Goal: Task Accomplishment & Management: Manage account settings

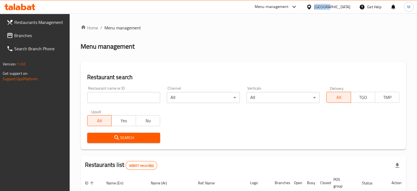
click at [323, 9] on div "United Arab Emirates" at bounding box center [333, 7] width 36 height 6
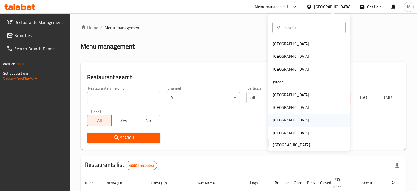
click at [290, 122] on div "[GEOGRAPHIC_DATA]" at bounding box center [309, 120] width 82 height 13
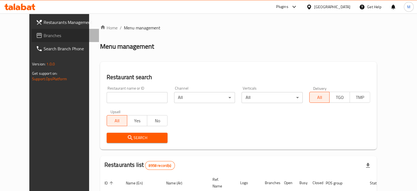
click at [44, 34] on span "Branches" at bounding box center [69, 35] width 51 height 7
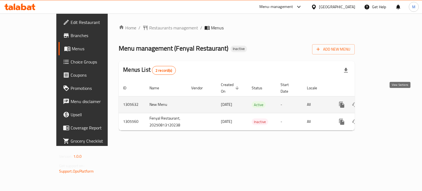
click at [384, 101] on icon "enhanced table" at bounding box center [381, 104] width 7 height 7
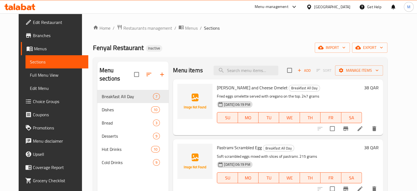
click at [220, 88] on span "[PERSON_NAME] and Cheese Omelet" at bounding box center [252, 87] width 71 height 8
drag, startPoint x: 220, startPoint y: 88, endPoint x: 234, endPoint y: 88, distance: 14.0
click at [234, 88] on span "Zaatar and Cheese Omelet" at bounding box center [252, 87] width 71 height 8
copy span "Zaatar and Cheese"
click at [217, 151] on span "Pastrami Scrambled Egg" at bounding box center [239, 147] width 45 height 8
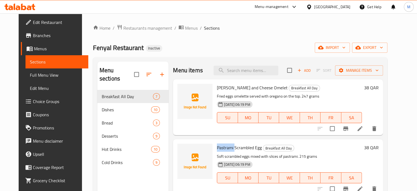
click at [217, 151] on span "Pastrami Scrambled Egg" at bounding box center [239, 147] width 45 height 8
copy span "Pastrami"
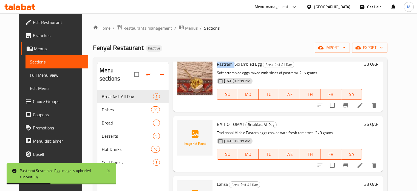
scroll to position [110, 0]
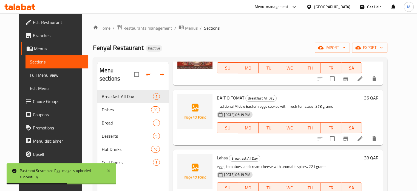
click at [217, 96] on span "BAIT O TOMAT" at bounding box center [230, 98] width 27 height 8
copy span "BAIT"
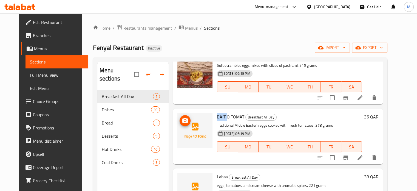
scroll to position [82, 0]
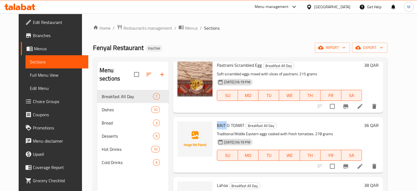
click at [218, 125] on span "BAIT O TOMAT" at bounding box center [230, 125] width 27 height 8
click at [217, 125] on span "BAIT O TOMAT" at bounding box center [230, 125] width 27 height 8
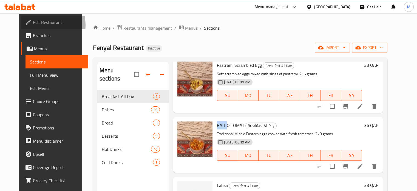
click at [33, 25] on span "Edit Restaurant" at bounding box center [58, 22] width 51 height 7
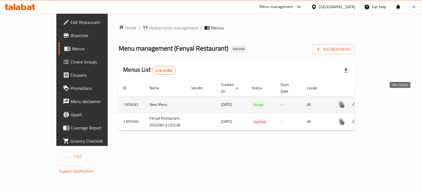
click at [388, 98] on link "enhanced table" at bounding box center [380, 104] width 13 height 13
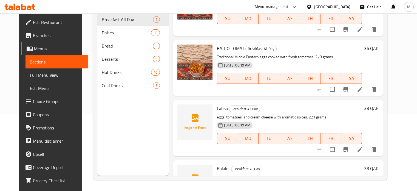
scroll to position [55, 0]
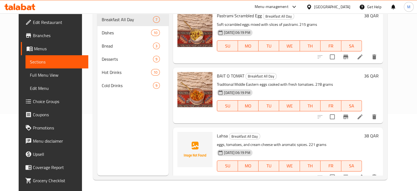
click at [224, 16] on span "Pastrami Scrambled Egg" at bounding box center [239, 16] width 45 height 8
copy span "Pastrami"
click at [217, 139] on span "Lahsa" at bounding box center [222, 135] width 11 height 8
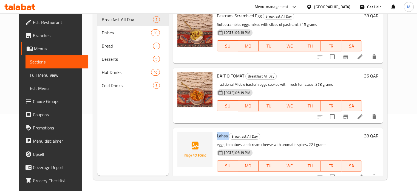
copy h6 "Lahsa"
click at [217, 134] on span "Lahsa" at bounding box center [222, 135] width 11 height 8
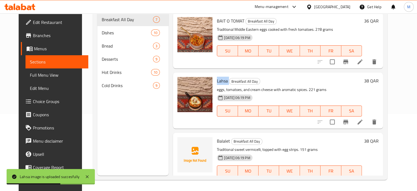
scroll to position [137, 0]
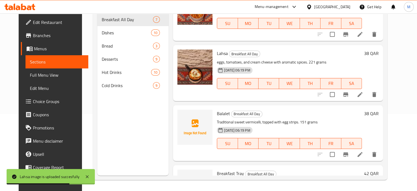
click at [217, 114] on span "Balalet" at bounding box center [223, 113] width 13 height 8
copy h6 "Balalet"
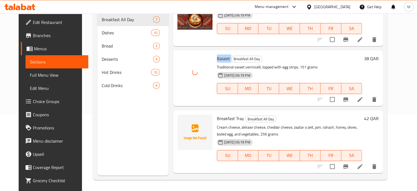
scroll to position [220, 0]
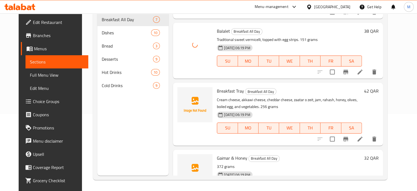
click at [224, 89] on span "Breakfast Tray" at bounding box center [230, 91] width 27 height 8
copy span "Breakfast"
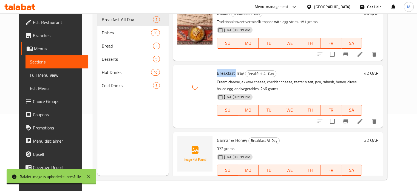
scroll to position [247, 0]
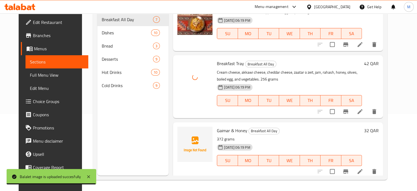
click at [217, 128] on span "Gaimar & Honey" at bounding box center [232, 130] width 30 height 8
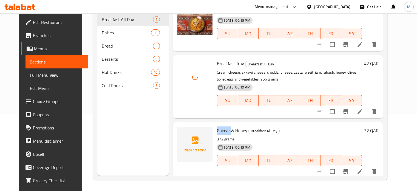
click at [217, 128] on span "Gaimar & Honey" at bounding box center [232, 130] width 30 height 8
copy span "Gaimar"
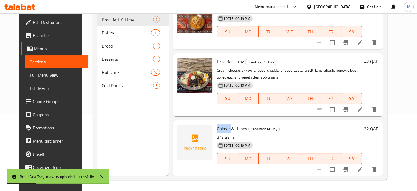
scroll to position [249, 0]
click at [218, 132] on span "Gaimar & Honey" at bounding box center [232, 128] width 30 height 8
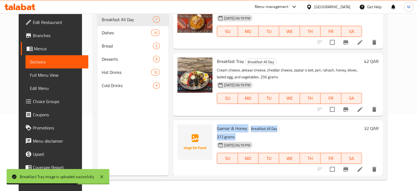
drag, startPoint x: 218, startPoint y: 132, endPoint x: 234, endPoint y: 133, distance: 15.4
click at [234, 133] on div "Gaimar & Honey Breakfast All Day 372 grams [DATE] 06:19 PM SU MO TU WE TH FR SA" at bounding box center [290, 147] width 150 height 51
click at [235, 131] on span "Gaimar & Honey" at bounding box center [232, 128] width 30 height 8
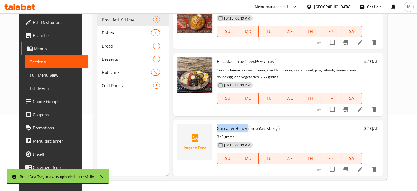
drag, startPoint x: 235, startPoint y: 131, endPoint x: 222, endPoint y: 129, distance: 13.8
click at [228, 130] on span "Gaimar & Honey" at bounding box center [232, 128] width 30 height 8
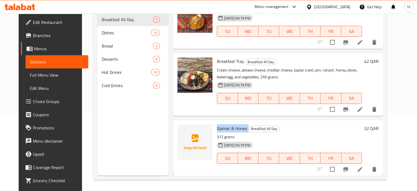
click at [220, 129] on span "Gaimar & Honey" at bounding box center [232, 128] width 30 height 8
drag, startPoint x: 220, startPoint y: 129, endPoint x: 234, endPoint y: 128, distance: 13.5
click at [234, 128] on span "Gaimar & Honey" at bounding box center [232, 128] width 30 height 8
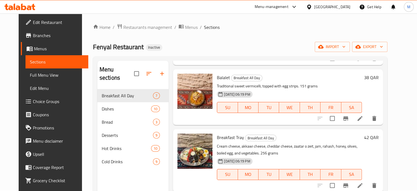
scroll to position [0, 0]
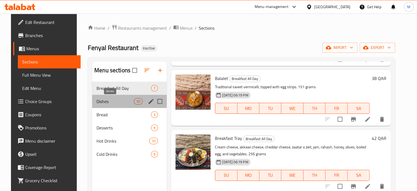
click at [103, 99] on span "Dishes" at bounding box center [115, 101] width 37 height 7
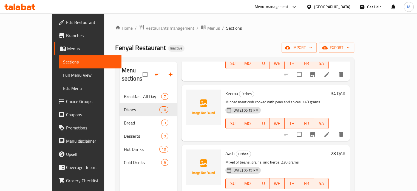
click at [226, 89] on span "Keema" at bounding box center [232, 93] width 13 height 8
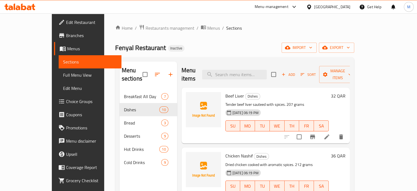
click at [226, 92] on span "Beef Liver" at bounding box center [235, 96] width 19 height 8
drag, startPoint x: 219, startPoint y: 88, endPoint x: 227, endPoint y: 88, distance: 8.0
click at [227, 92] on span "Beef Liver" at bounding box center [235, 96] width 19 height 8
copy span "Beef Liver"
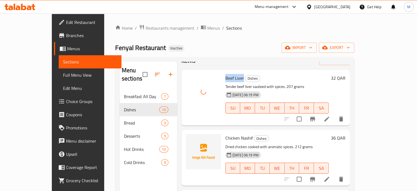
scroll to position [27, 0]
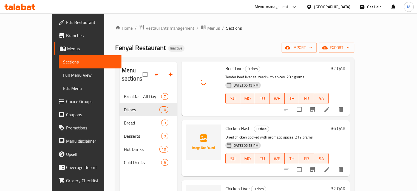
click at [226, 124] on span "Chicken Nashif" at bounding box center [239, 128] width 27 height 8
drag, startPoint x: 218, startPoint y: 121, endPoint x: 229, endPoint y: 121, distance: 11.0
click at [229, 124] on span "Chicken Nashif" at bounding box center [239, 128] width 27 height 8
copy span "Chicken Nashif"
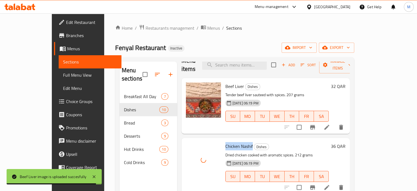
scroll to position [0, 0]
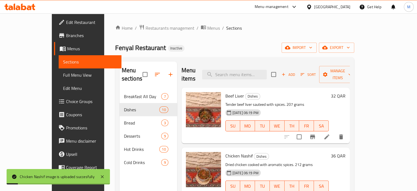
click at [289, 139] on div "Menu items Add Sort Manage items Beef Liver Dishes Tender beef liver sauteed wi…" at bounding box center [263, 156] width 173 height 191
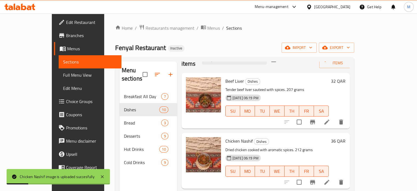
scroll to position [27, 0]
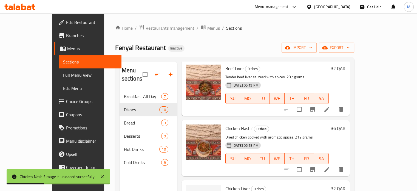
click at [226, 184] on span "Chicken Liver" at bounding box center [238, 188] width 25 height 8
drag, startPoint x: 221, startPoint y: 181, endPoint x: 231, endPoint y: 180, distance: 9.9
click at [231, 184] on span "Chicken Liver" at bounding box center [238, 188] width 25 height 8
copy span "Chicken Liver"
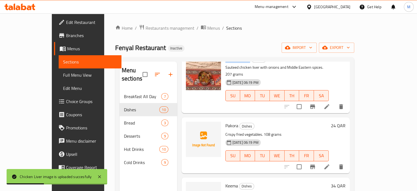
scroll to position [165, 0]
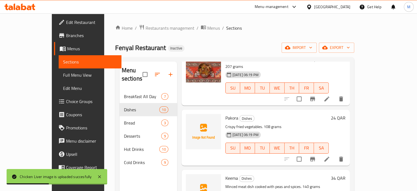
click at [243, 35] on div "Home / Restaurants management / Menus / Sections Fenyal Restaurant Inactive imp…" at bounding box center [234, 140] width 239 height 232
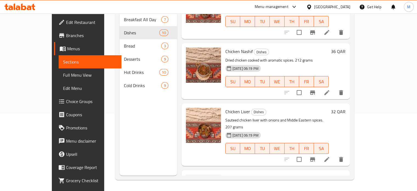
scroll to position [55, 0]
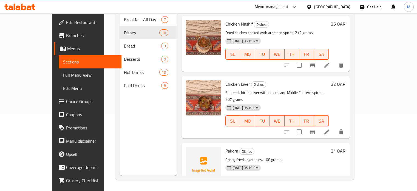
click at [226, 147] on span "Pakora" at bounding box center [232, 151] width 13 height 8
copy h6 "Pakora"
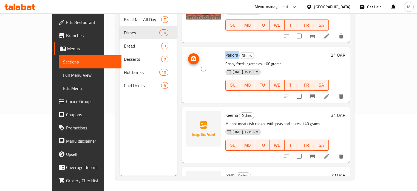
scroll to position [165, 0]
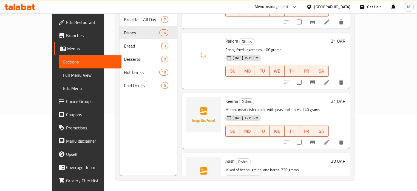
click at [226, 97] on span "Keema" at bounding box center [232, 101] width 13 height 8
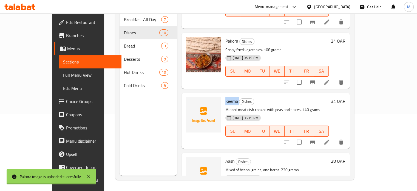
copy h6 "Keema"
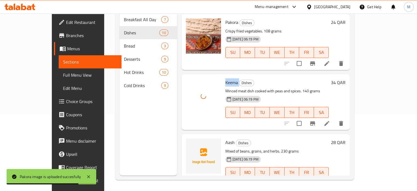
scroll to position [192, 0]
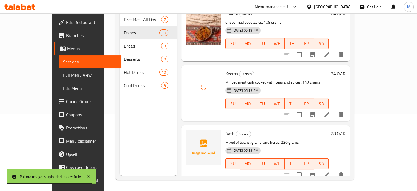
click at [226, 129] on span "Aash" at bounding box center [230, 133] width 9 height 8
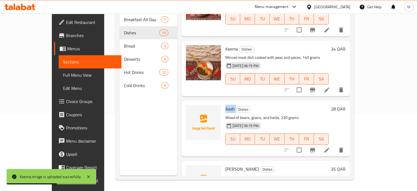
scroll to position [274, 0]
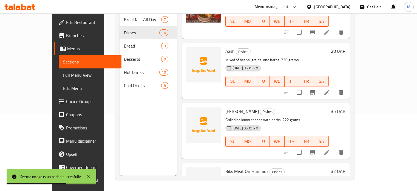
click at [226, 107] on span "[PERSON_NAME]" at bounding box center [242, 111] width 33 height 8
drag, startPoint x: 216, startPoint y: 94, endPoint x: 234, endPoint y: 98, distance: 18.2
click at [234, 107] on span "[PERSON_NAME]" at bounding box center [242, 111] width 33 height 8
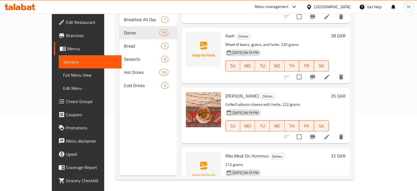
scroll to position [302, 0]
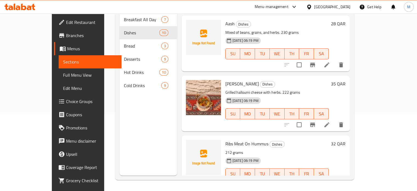
click at [226, 139] on span "Ribs Meat On Hummus" at bounding box center [247, 143] width 43 height 8
drag, startPoint x: 220, startPoint y: 129, endPoint x: 227, endPoint y: 130, distance: 7.5
click at [227, 139] on span "Ribs Meat On Hummus" at bounding box center [247, 143] width 43 height 8
click at [226, 139] on span "Ribs Meat On Hummus" at bounding box center [247, 143] width 43 height 8
drag, startPoint x: 217, startPoint y: 130, endPoint x: 226, endPoint y: 130, distance: 8.5
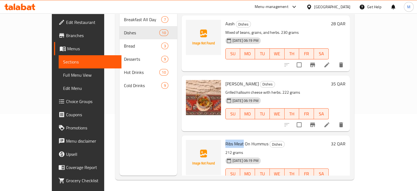
click at [226, 139] on span "Ribs Meat On Hummus" at bounding box center [247, 143] width 43 height 8
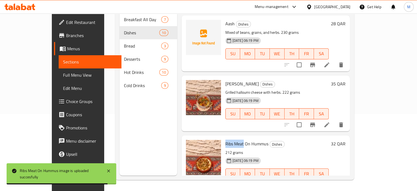
scroll to position [384, 0]
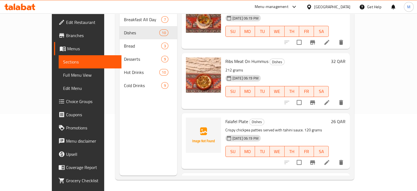
click at [223, 115] on div "Falafel Plate Dishes Crispy chickpea patties served with tahini sauce. 120 gram…" at bounding box center [277, 140] width 108 height 51
click at [226, 117] on span "Falafel Plate" at bounding box center [237, 121] width 23 height 8
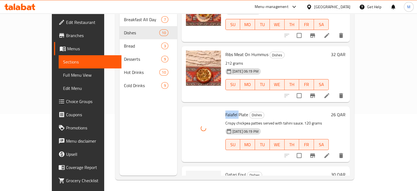
scroll to position [412, 0]
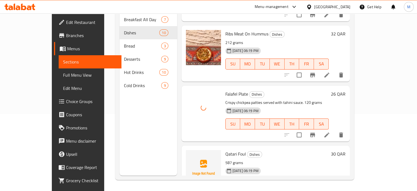
click at [226, 150] on span "Qatari Foul" at bounding box center [236, 154] width 21 height 8
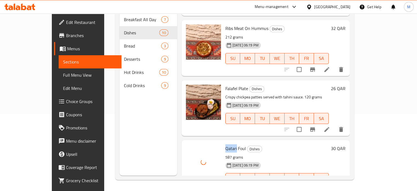
scroll to position [422, 0]
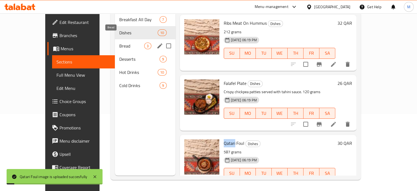
click at [119, 43] on span "Bread" at bounding box center [131, 46] width 25 height 7
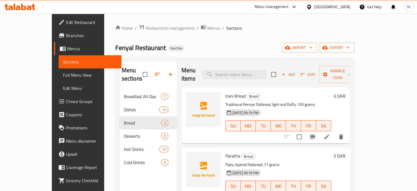
click at [226, 92] on span "Irani Bread" at bounding box center [236, 96] width 20 height 8
drag, startPoint x: 219, startPoint y: 89, endPoint x: 222, endPoint y: 89, distance: 3.0
click at [226, 92] on span "Irani Bread" at bounding box center [236, 96] width 20 height 8
click at [223, 152] on div "Paratha Bread Flaky, layered flatbread. 77 grams [DATE] 06:19 PM SU MO TU WE TH…" at bounding box center [278, 175] width 110 height 51
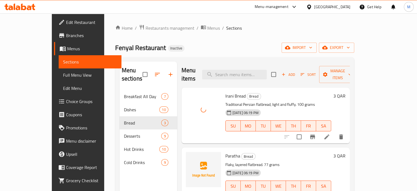
click at [226, 151] on span "Paratha" at bounding box center [233, 155] width 15 height 8
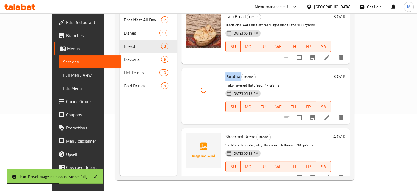
scroll to position [77, 0]
click at [226, 132] on span "Sheermal Bread" at bounding box center [241, 136] width 30 height 8
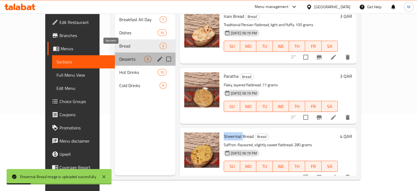
click at [119, 56] on span "Desserts" at bounding box center [131, 59] width 25 height 7
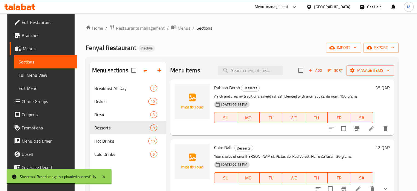
click at [219, 89] on span "Rahash Bomb" at bounding box center [227, 87] width 26 height 8
drag, startPoint x: 219, startPoint y: 89, endPoint x: 230, endPoint y: 89, distance: 11.0
click at [230, 89] on span "Rahash Bomb" at bounding box center [227, 87] width 26 height 8
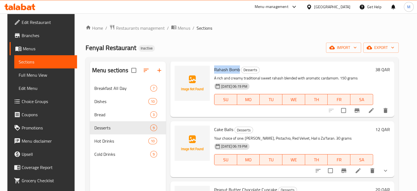
scroll to position [27, 0]
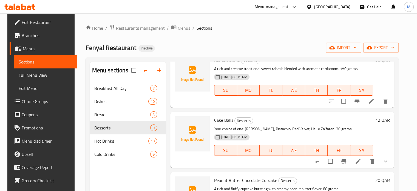
click at [216, 122] on span "Cake Balls" at bounding box center [223, 120] width 19 height 8
drag, startPoint x: 216, startPoint y: 122, endPoint x: 223, endPoint y: 122, distance: 6.9
click at [223, 122] on span "Cake Balls" at bounding box center [223, 120] width 19 height 8
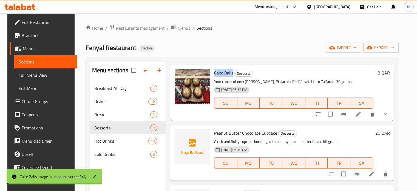
scroll to position [82, 0]
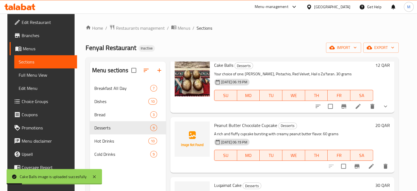
click at [217, 126] on span "Peanut Butter Chocolate Cupcake" at bounding box center [245, 125] width 63 height 8
drag, startPoint x: 217, startPoint y: 126, endPoint x: 230, endPoint y: 127, distance: 12.7
click at [230, 127] on span "Peanut Butter Chocolate Cupcake" at bounding box center [245, 125] width 63 height 8
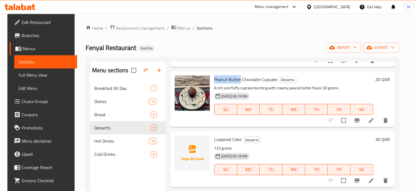
scroll to position [137, 0]
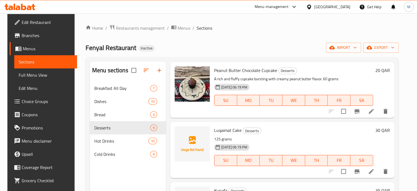
click at [222, 135] on div "Luqaimat Cake Desserts 125 grams [DATE] 06:19 PM SU MO TU WE TH FR SA" at bounding box center [293, 149] width 163 height 51
click at [222, 132] on span "Luqaimat Cake" at bounding box center [227, 130] width 27 height 8
drag, startPoint x: 222, startPoint y: 132, endPoint x: 232, endPoint y: 132, distance: 9.9
click at [232, 132] on span "Luqaimat Cake" at bounding box center [227, 130] width 27 height 8
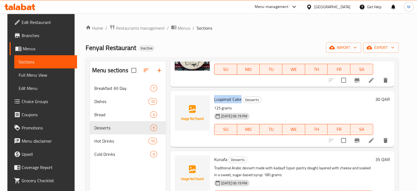
scroll to position [192, 0]
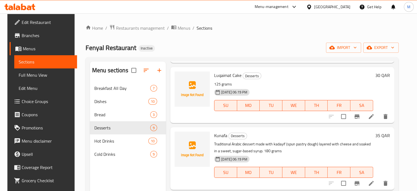
click at [215, 135] on span "Kunafa" at bounding box center [220, 135] width 13 height 8
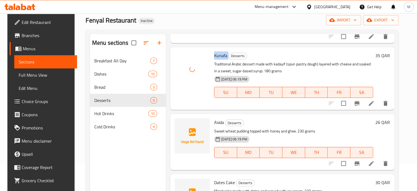
scroll to position [247, 0]
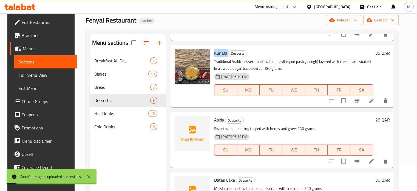
click at [214, 122] on span "Asida" at bounding box center [219, 120] width 10 height 8
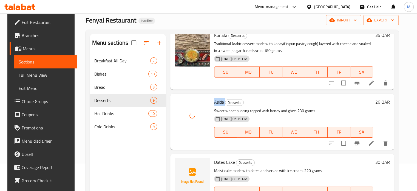
scroll to position [274, 0]
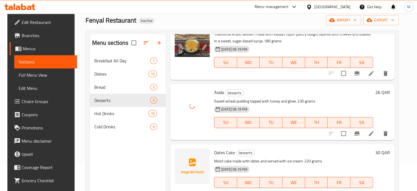
click at [214, 153] on span "Dates Cake" at bounding box center [224, 152] width 21 height 8
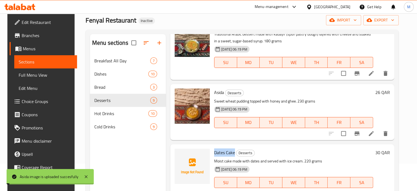
drag, startPoint x: 214, startPoint y: 153, endPoint x: 226, endPoint y: 153, distance: 12.1
click at [226, 153] on span "Dates Cake" at bounding box center [224, 152] width 21 height 8
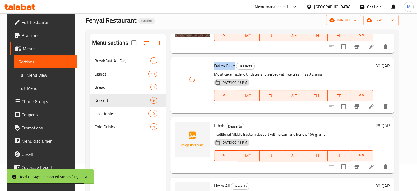
scroll to position [369, 0]
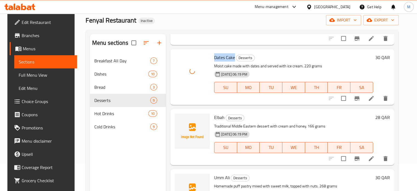
click at [218, 118] on span "Elbah" at bounding box center [219, 117] width 10 height 8
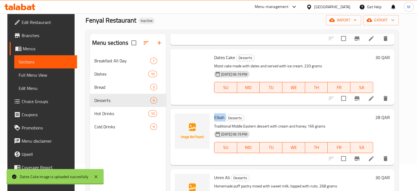
click at [218, 118] on span "Elbah" at bounding box center [219, 117] width 10 height 8
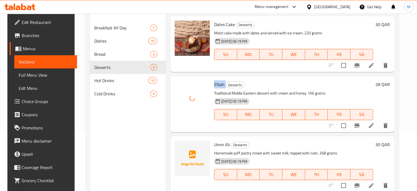
scroll to position [77, 0]
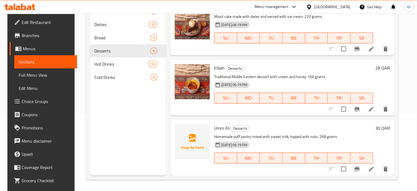
click at [221, 123] on div "Umm Ali Desserts Homemade puff pastry mixed with sweet milk, topped with nuts. …" at bounding box center [293, 147] width 163 height 51
click at [220, 125] on span "Umm Ali" at bounding box center [222, 128] width 16 height 8
drag, startPoint x: 220, startPoint y: 125, endPoint x: 223, endPoint y: 126, distance: 3.0
click at [223, 126] on span "Umm Ali" at bounding box center [222, 128] width 16 height 8
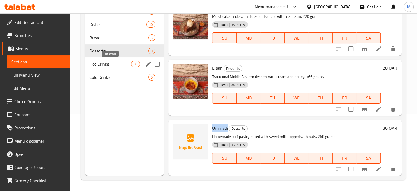
click at [128, 64] on span "Hot Drinks" at bounding box center [110, 64] width 42 height 7
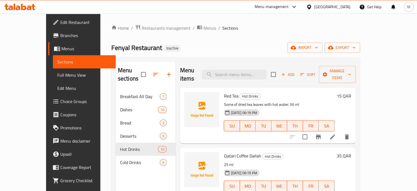
click at [224, 92] on span "Red Tea" at bounding box center [231, 96] width 15 height 8
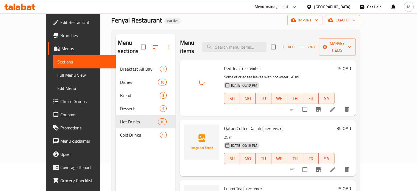
click at [224, 124] on span "Qatari Coffee Dallah" at bounding box center [242, 128] width 37 height 8
drag, startPoint x: 217, startPoint y: 118, endPoint x: 226, endPoint y: 119, distance: 8.8
click at [226, 124] on span "Qatari Coffee Dallah" at bounding box center [242, 128] width 37 height 8
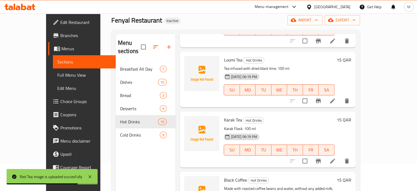
scroll to position [192, 0]
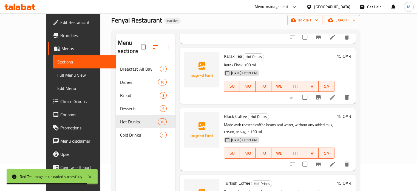
click at [145, 151] on div "Menu sections Breakfast All Day 7 Dishes 10 Bread 3 Desserts 9 Hot Drinks 10 Co…" at bounding box center [146, 129] width 60 height 191
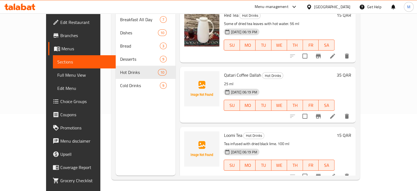
scroll to position [0, 0]
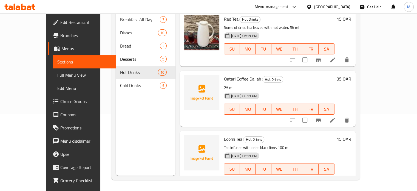
click at [224, 75] on span "Qatari Coffee Dallah" at bounding box center [242, 79] width 37 height 8
click at [224, 135] on span "Loomi Tea" at bounding box center [233, 139] width 18 height 8
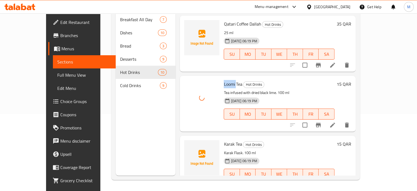
scroll to position [82, 0]
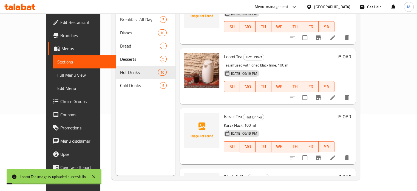
click at [224, 112] on span "Karak Tea" at bounding box center [233, 116] width 18 height 8
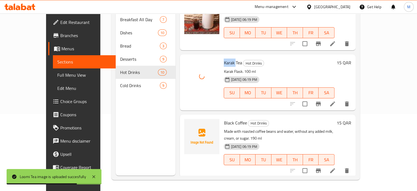
scroll to position [137, 0]
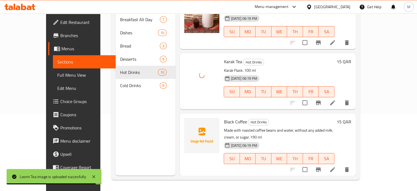
click at [224, 117] on span "Black Coffee" at bounding box center [235, 121] width 23 height 8
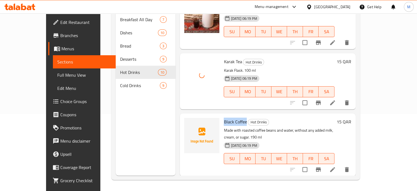
drag, startPoint x: 219, startPoint y: 116, endPoint x: 224, endPoint y: 116, distance: 4.9
click at [224, 117] on span "Black Coffee" at bounding box center [235, 121] width 23 height 8
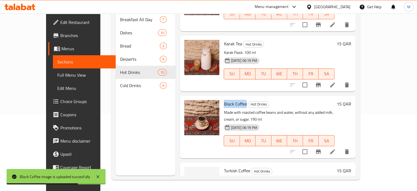
scroll to position [165, 0]
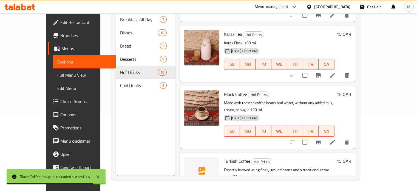
click at [224, 157] on span "Turkish Coffee" at bounding box center [237, 161] width 26 height 8
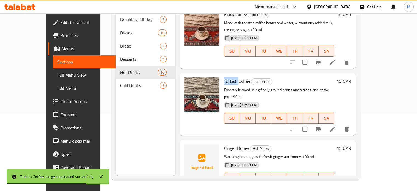
scroll to position [274, 0]
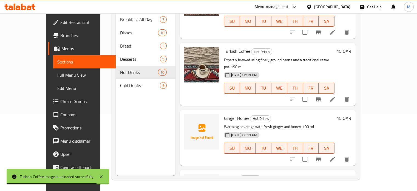
click at [224, 114] on span "Ginger Honey" at bounding box center [236, 118] width 25 height 8
drag, startPoint x: 219, startPoint y: 97, endPoint x: 226, endPoint y: 96, distance: 7.1
click at [226, 114] on span "Ginger Honey" at bounding box center [236, 118] width 25 height 8
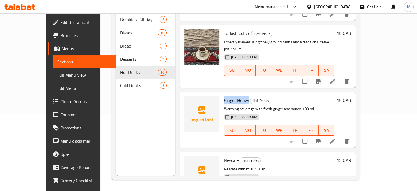
scroll to position [302, 0]
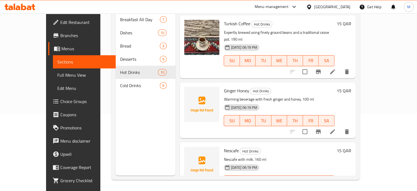
click at [224, 146] on span "Nescafe" at bounding box center [231, 150] width 15 height 8
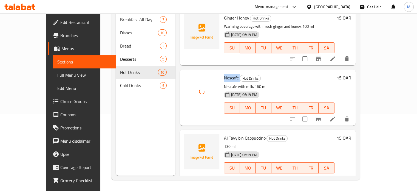
scroll to position [384, 0]
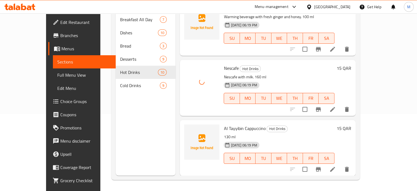
click at [224, 124] on span "Al Tayyibin Cappuccino" at bounding box center [245, 128] width 42 height 8
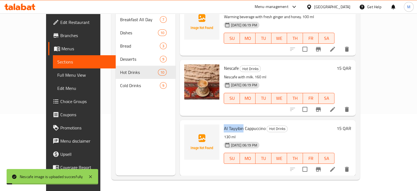
drag, startPoint x: 214, startPoint y: 104, endPoint x: 220, endPoint y: 105, distance: 6.1
click at [224, 124] on span "Al Tayyibin Cappuccino" at bounding box center [245, 128] width 42 height 8
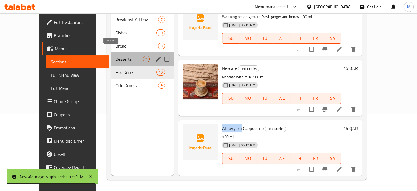
click at [116, 56] on span "Desserts" at bounding box center [129, 59] width 27 height 7
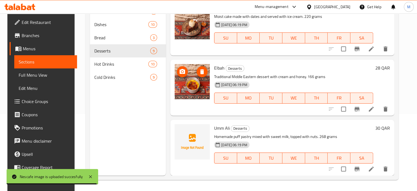
scroll to position [369, 0]
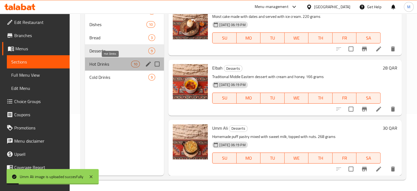
click at [114, 63] on span "Hot Drinks" at bounding box center [110, 64] width 42 height 7
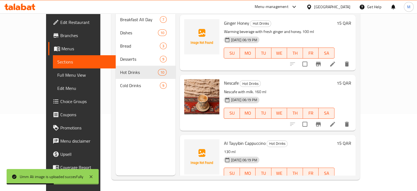
click at [119, 84] on nav "Breakfast All Day 7 Dishes 10 Bread 3 Desserts 9 Hot Drinks 10 Cold Drinks 9" at bounding box center [146, 52] width 60 height 83
click at [244, 139] on span "Al Tayyibin Cappuccino" at bounding box center [245, 143] width 42 height 8
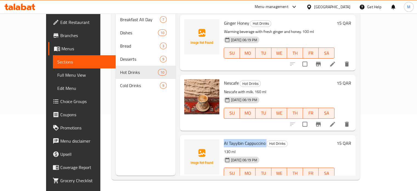
click at [244, 139] on span "Al Tayyibin Cappuccino" at bounding box center [245, 143] width 42 height 8
click at [239, 139] on span "Al Tayyibin Cappuccino" at bounding box center [245, 143] width 42 height 8
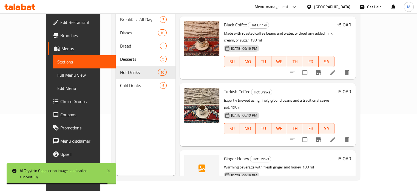
scroll to position [175, 0]
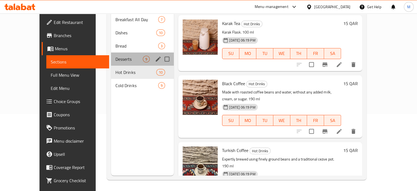
click at [111, 56] on div "Desserts 9" at bounding box center [142, 58] width 63 height 13
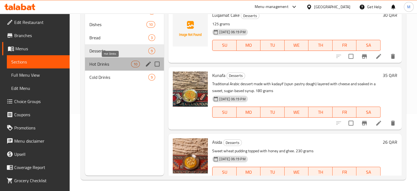
click at [109, 64] on span "Hot Drinks" at bounding box center [110, 64] width 42 height 7
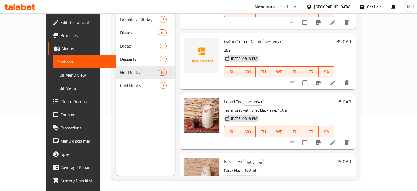
scroll to position [11, 0]
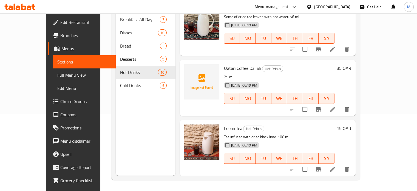
click at [224, 64] on span "Qatari Coffee Dallah" at bounding box center [242, 68] width 37 height 8
drag, startPoint x: 220, startPoint y: 61, endPoint x: 238, endPoint y: 62, distance: 18.4
click at [238, 64] on span "Qatari Coffee Dallah" at bounding box center [242, 68] width 37 height 8
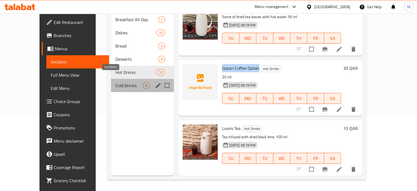
click at [116, 82] on span "Cold Drinks" at bounding box center [129, 85] width 27 height 7
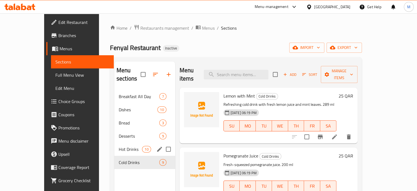
click at [119, 146] on span "Hot Drinks" at bounding box center [130, 149] width 23 height 7
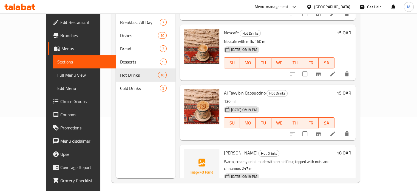
scroll to position [77, 0]
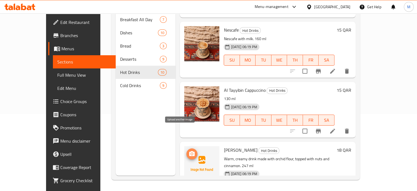
click at [187, 148] on button "upload picture" at bounding box center [192, 153] width 11 height 11
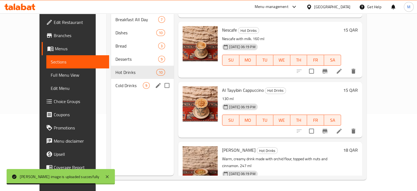
click at [116, 82] on span "Cold Drinks" at bounding box center [129, 85] width 27 height 7
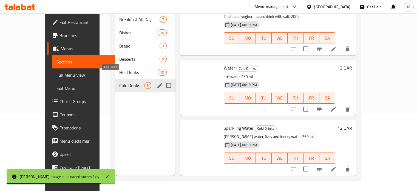
scroll to position [362, 0]
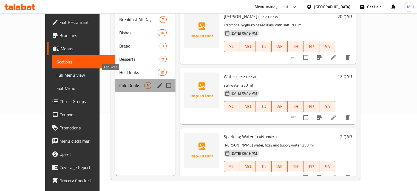
click at [119, 82] on span "Cold Drinks" at bounding box center [131, 85] width 25 height 7
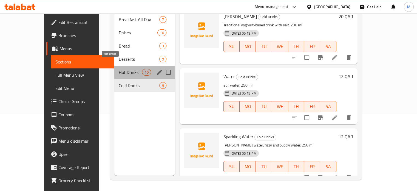
click at [119, 69] on span "Hot Drinks" at bounding box center [130, 72] width 23 height 7
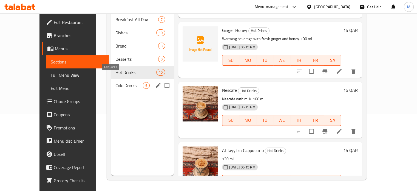
click at [116, 82] on span "Cold Drinks" at bounding box center [129, 85] width 27 height 7
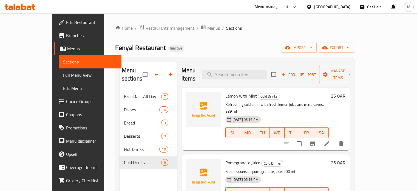
click at [226, 92] on span "Lemon with Mint" at bounding box center [242, 96] width 32 height 8
drag, startPoint x: 218, startPoint y: 89, endPoint x: 237, endPoint y: 88, distance: 18.9
click at [237, 92] on span "Lemon with Mint" at bounding box center [242, 96] width 32 height 8
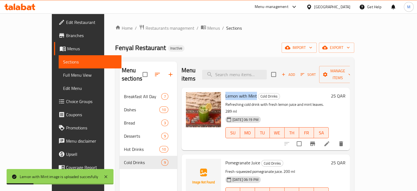
scroll to position [27, 0]
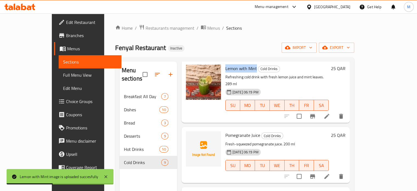
click at [223, 129] on div "Pomegranate Juice Cold Drinks Fresh-squeezed pomegranate juice. 200 ml [DATE] 0…" at bounding box center [277, 154] width 108 height 51
click at [226, 131] on span "Pomegranate Juice" at bounding box center [243, 135] width 35 height 8
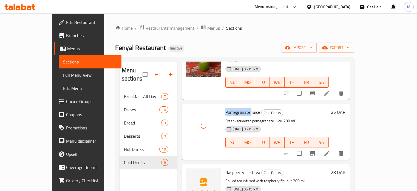
scroll to position [82, 0]
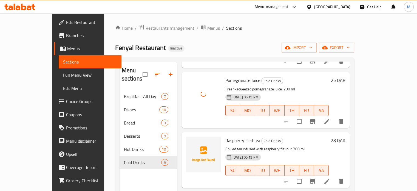
click at [226, 136] on span "Raspberry Iced Tea" at bounding box center [243, 140] width 35 height 8
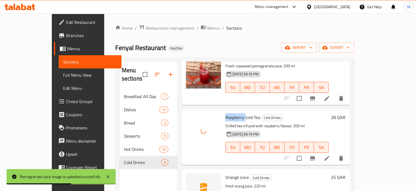
scroll to position [137, 0]
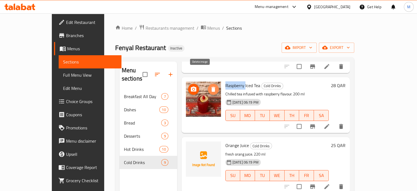
click at [210, 86] on icon "delete image" at bounding box center [213, 89] width 7 height 7
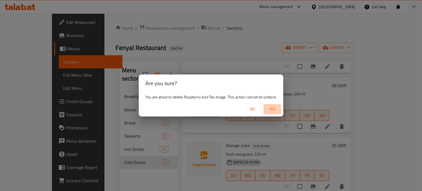
click at [275, 110] on span "Yes" at bounding box center [271, 109] width 13 height 7
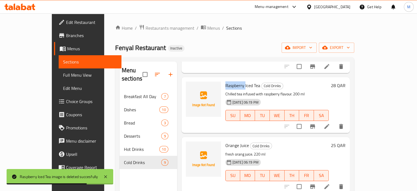
click at [226, 81] on span "Raspberry Iced Tea" at bounding box center [243, 85] width 35 height 8
drag, startPoint x: 221, startPoint y: 69, endPoint x: 242, endPoint y: 69, distance: 20.6
click at [242, 81] on span "Raspberry Iced Tea" at bounding box center [243, 85] width 35 height 8
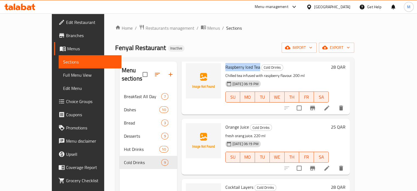
scroll to position [165, 0]
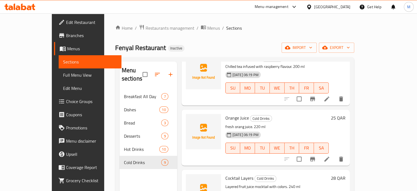
click at [226, 114] on span "Orange Juice" at bounding box center [238, 118] width 24 height 8
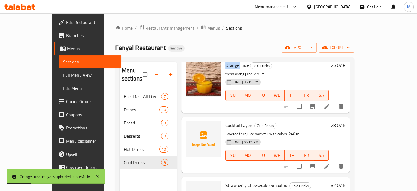
scroll to position [220, 0]
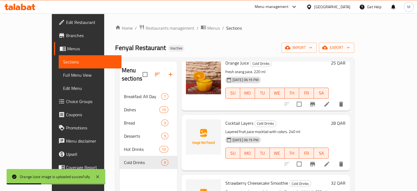
click at [226, 119] on span "Cocktail Layers" at bounding box center [240, 123] width 28 height 8
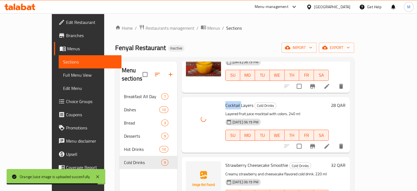
scroll to position [247, 0]
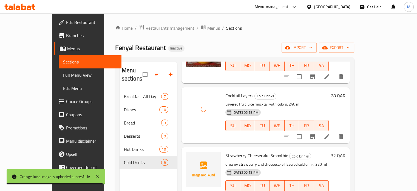
click at [226, 151] on span "Strawberry Cheesecake Smoothie" at bounding box center [257, 155] width 63 height 8
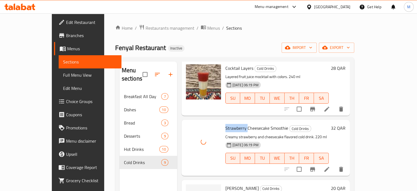
scroll to position [302, 0]
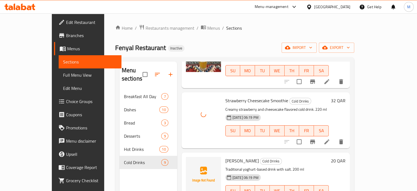
click at [226, 156] on span "[PERSON_NAME]" at bounding box center [242, 160] width 33 height 8
drag, startPoint x: 217, startPoint y: 142, endPoint x: 224, endPoint y: 143, distance: 7.2
click at [226, 156] on span "[PERSON_NAME]" at bounding box center [242, 160] width 33 height 8
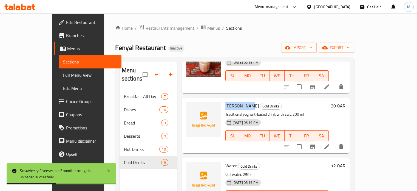
scroll to position [362, 0]
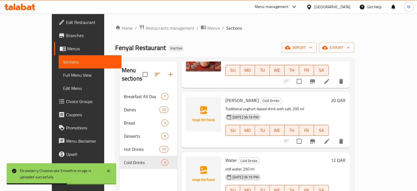
click at [226, 156] on span "Water" at bounding box center [232, 160] width 12 height 8
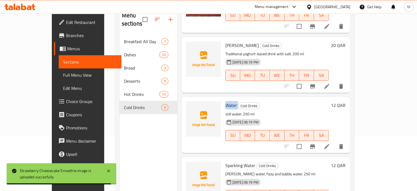
scroll to position [77, 0]
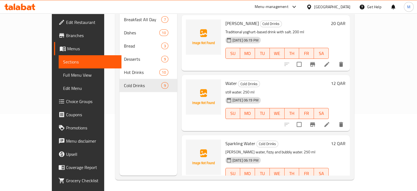
click at [226, 139] on span "Sparkling Water" at bounding box center [241, 143] width 30 height 8
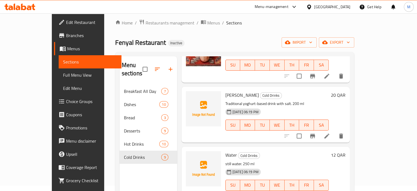
scroll to position [0, 0]
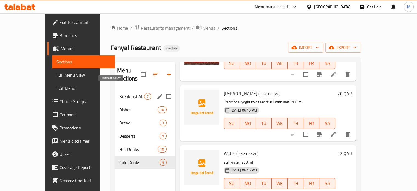
click at [119, 93] on span "Breakfast All Day" at bounding box center [131, 96] width 25 height 7
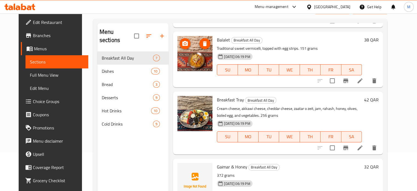
scroll to position [77, 0]
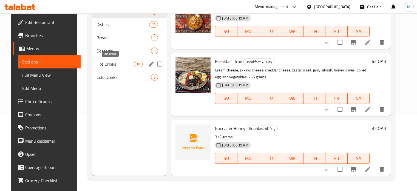
click at [109, 63] on span "Hot Drinks" at bounding box center [115, 64] width 37 height 7
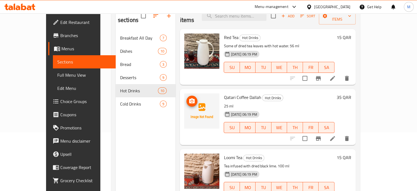
scroll to position [49, 0]
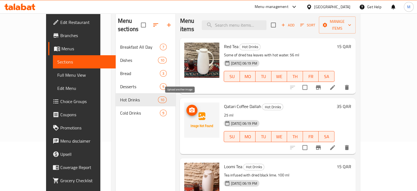
click at [189, 107] on icon "upload picture" at bounding box center [192, 110] width 7 height 7
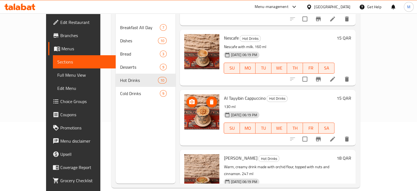
scroll to position [77, 0]
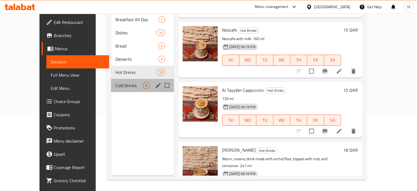
click at [111, 81] on div "Cold Drinks 9" at bounding box center [142, 85] width 63 height 13
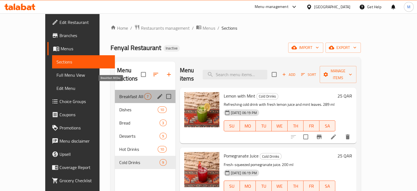
click at [119, 93] on span "Breakfast All Day" at bounding box center [131, 96] width 25 height 7
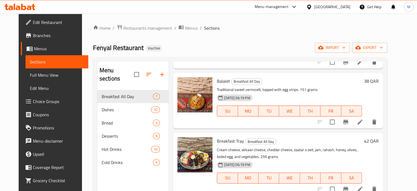
scroll to position [249, 0]
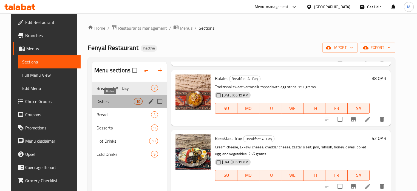
click at [97, 101] on span "Dishes" at bounding box center [115, 101] width 37 height 7
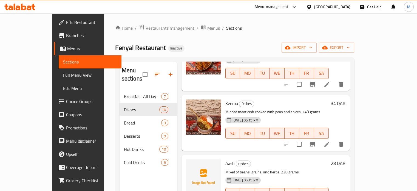
scroll to position [274, 0]
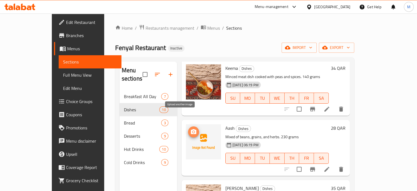
click at [193, 131] on circle "upload picture" at bounding box center [194, 132] width 2 height 2
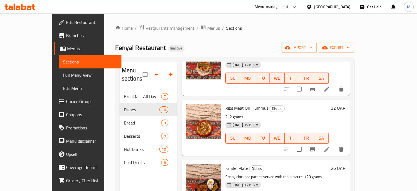
scroll to position [422, 0]
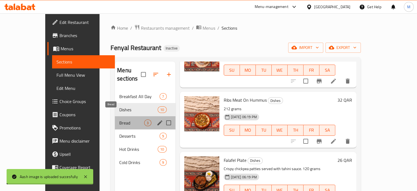
click at [119, 119] on span "Bread" at bounding box center [131, 122] width 25 height 7
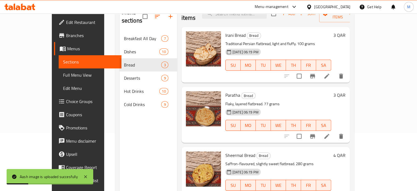
scroll to position [77, 0]
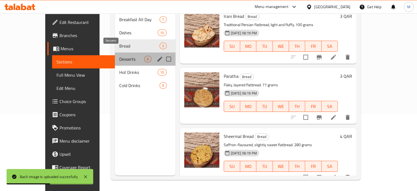
click at [119, 56] on span "Desserts" at bounding box center [131, 59] width 25 height 7
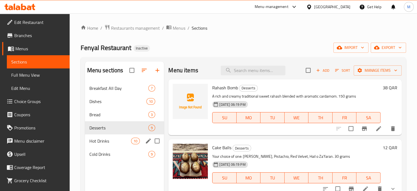
click at [120, 141] on span "Hot Drinks" at bounding box center [110, 140] width 42 height 7
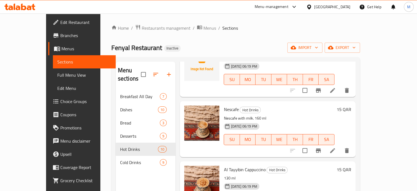
scroll to position [422, 0]
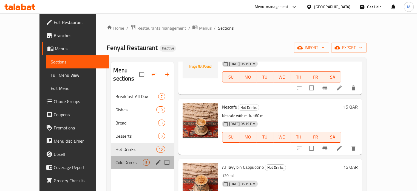
click at [126, 156] on div "Cold Drinks 9" at bounding box center [142, 162] width 63 height 13
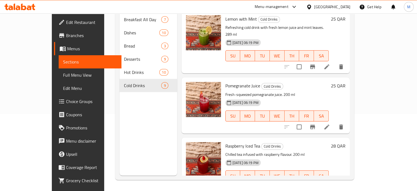
click at [63, 73] on span "Full Menu View" at bounding box center [90, 75] width 54 height 7
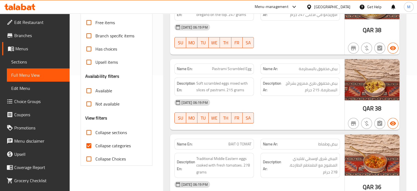
scroll to position [159, 0]
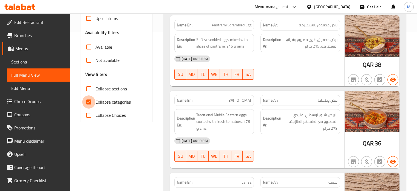
click at [89, 102] on input "Collapse categories" at bounding box center [88, 101] width 13 height 13
checkbox input "false"
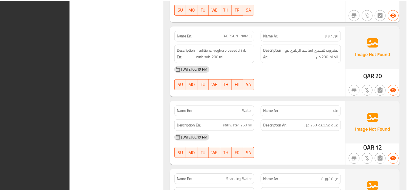
scroll to position [3838, 0]
